Goal: Task Accomplishment & Management: Manage account settings

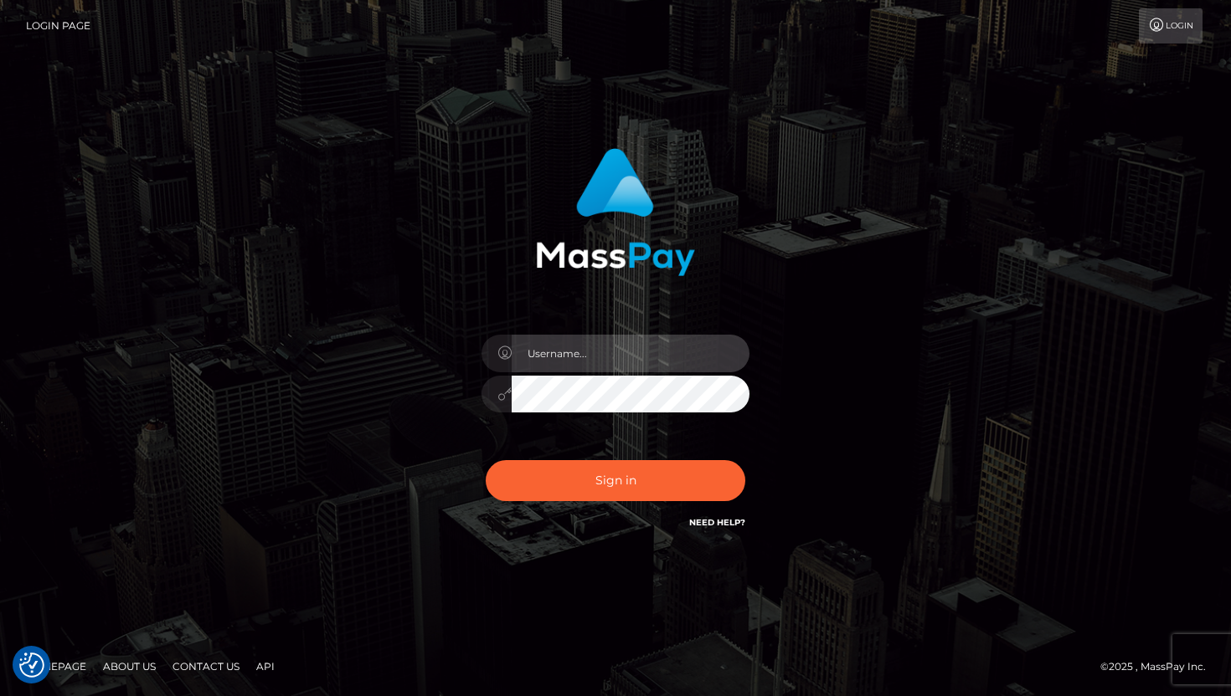
click at [576, 365] on input "text" at bounding box center [630, 354] width 238 height 38
click at [578, 352] on input "text" at bounding box center [630, 354] width 238 height 38
click at [599, 363] on input "text" at bounding box center [630, 354] width 238 height 38
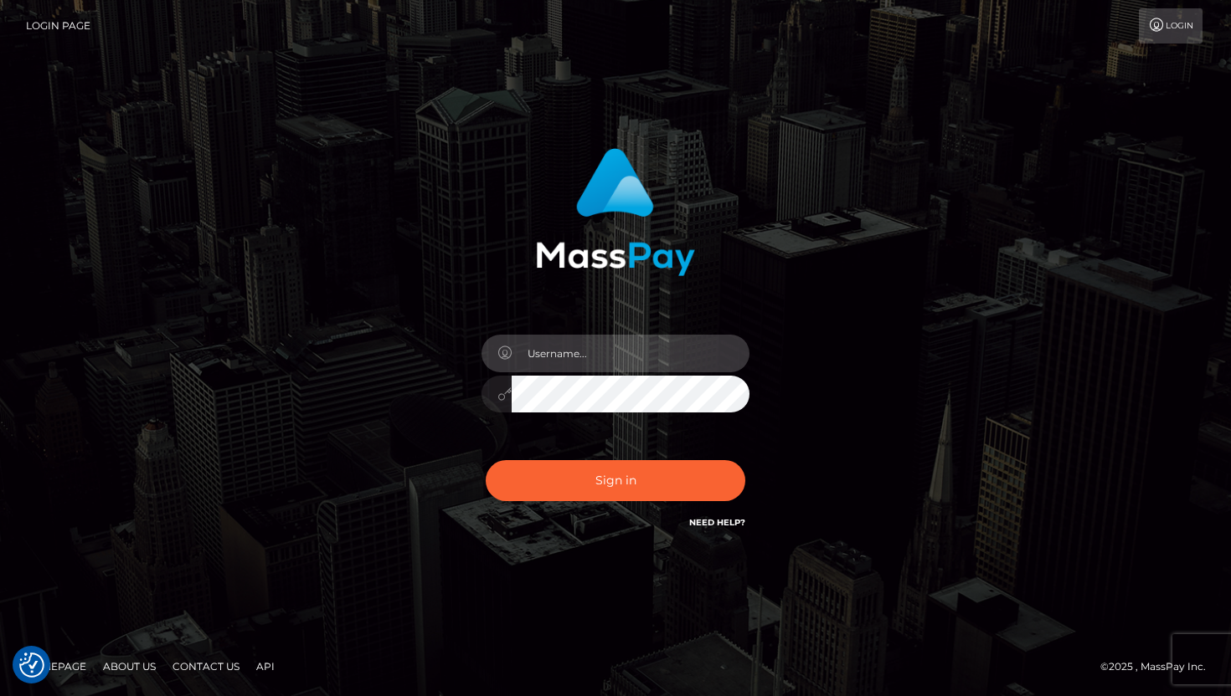
paste input "[EMAIL_ADDRESS][DOMAIN_NAME]"
type input "[EMAIL_ADDRESS][DOMAIN_NAME]"
click at [486, 460] on button "Sign in" at bounding box center [615, 480] width 259 height 41
click at [573, 361] on input "text" at bounding box center [630, 354] width 238 height 38
type input "[EMAIL_ADDRESS][DOMAIN_NAME]"
